Goal: Navigation & Orientation: Find specific page/section

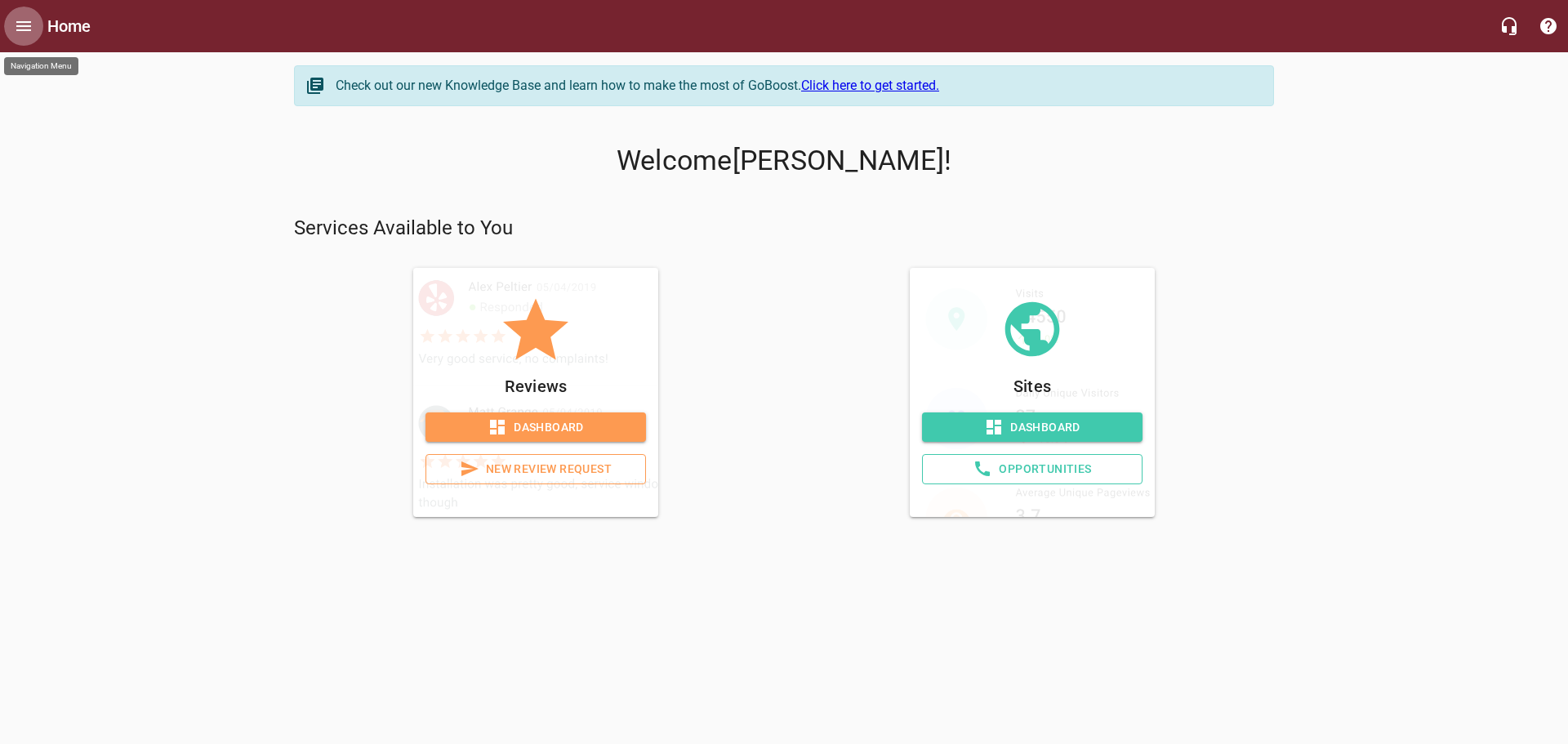
click at [20, 22] on icon "Open drawer" at bounding box center [23, 26] width 14 height 10
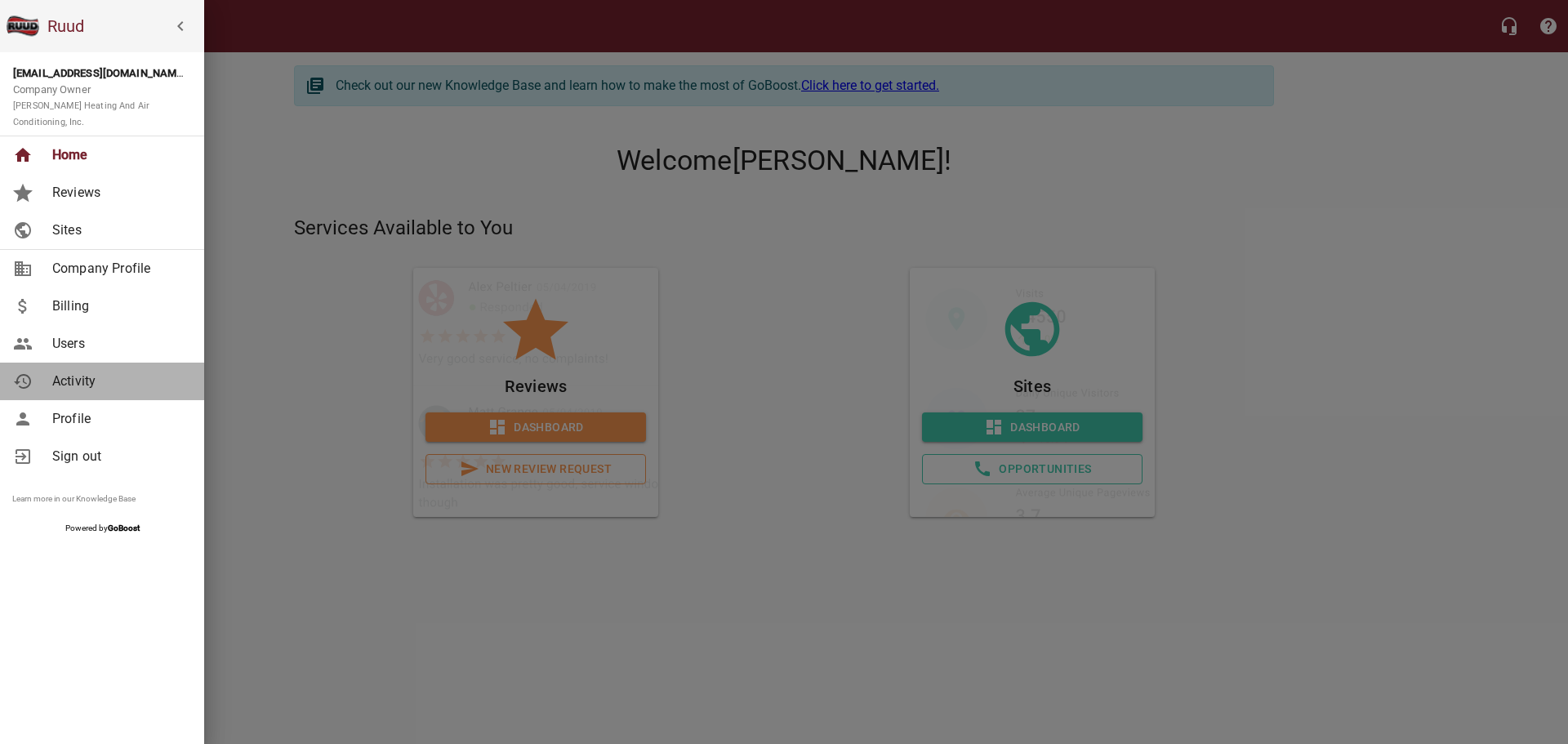
click at [93, 372] on span "Activity" at bounding box center [118, 382] width 133 height 20
